Goal: Obtain resource: Obtain resource

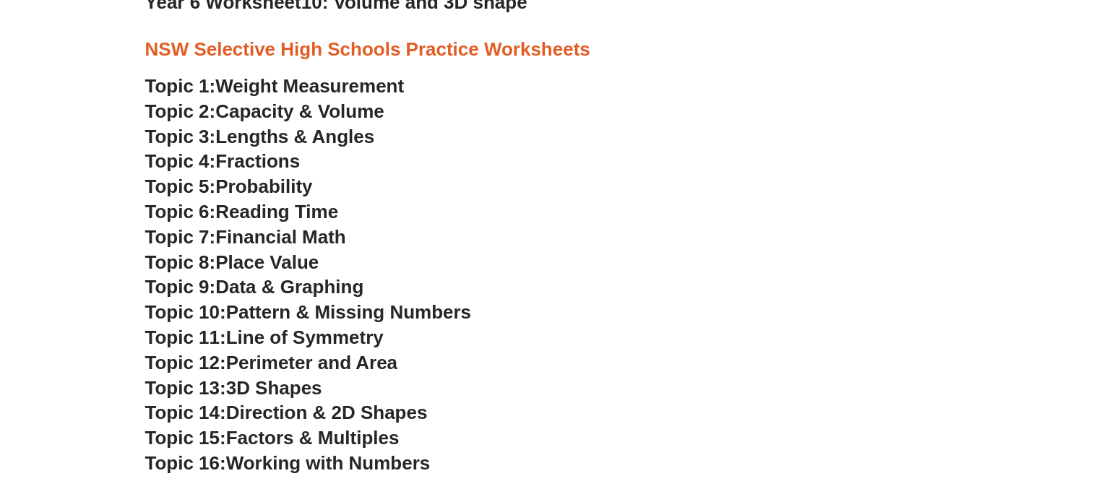
scroll to position [3090, 0]
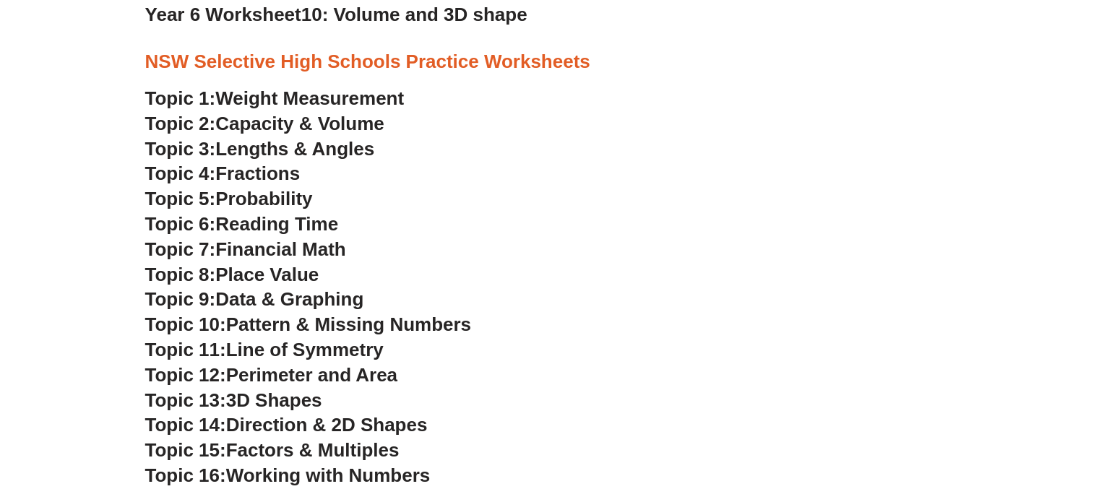
click at [260, 200] on span "Probability" at bounding box center [263, 199] width 97 height 22
